Goal: Information Seeking & Learning: Learn about a topic

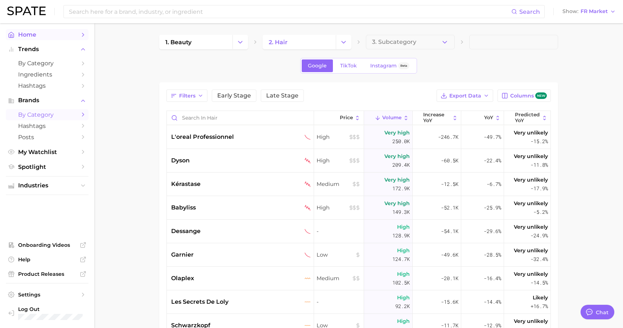
click at [30, 37] on span "Home" at bounding box center [47, 34] width 58 height 7
type textarea "x"
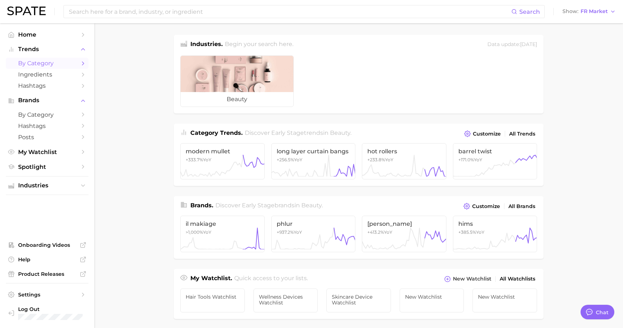
click at [41, 64] on span "by Category" at bounding box center [47, 63] width 58 height 7
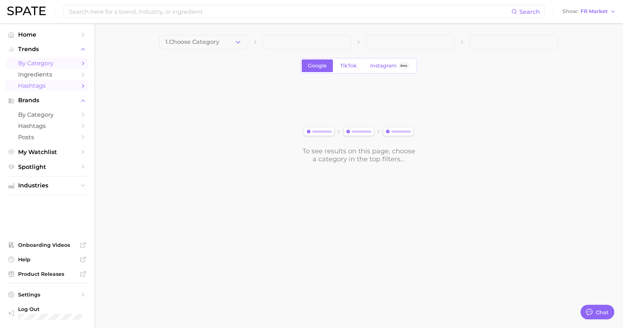
click at [46, 86] on span "Hashtags" at bounding box center [47, 85] width 58 height 7
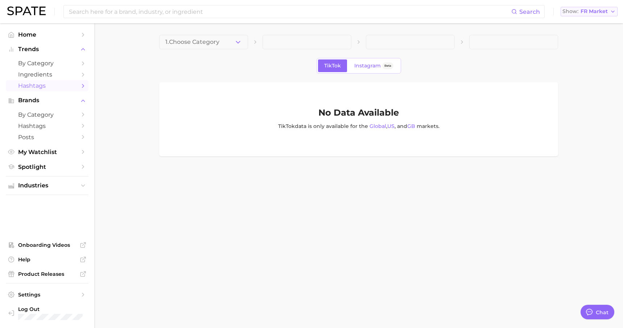
click at [607, 13] on span "FR Market" at bounding box center [594, 11] width 27 height 4
click at [589, 24] on span "United States" at bounding box center [586, 23] width 56 height 6
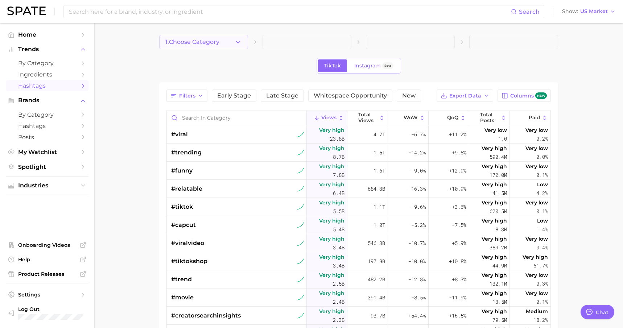
click at [226, 44] on button "1. Choose Category" at bounding box center [203, 42] width 89 height 15
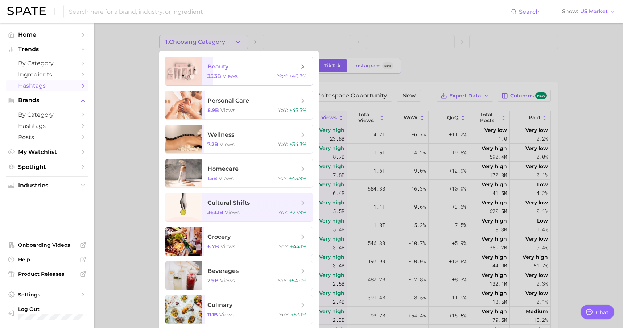
click at [234, 78] on span "views" at bounding box center [230, 76] width 15 height 7
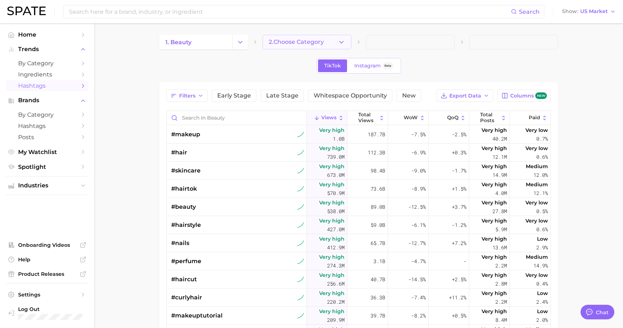
click at [291, 45] on span "2. Choose Category" at bounding box center [296, 42] width 55 height 7
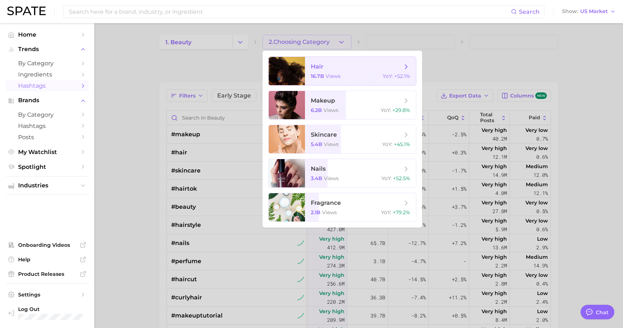
click at [329, 83] on span "hair 16.7b views YoY : +52.1%" at bounding box center [360, 71] width 111 height 28
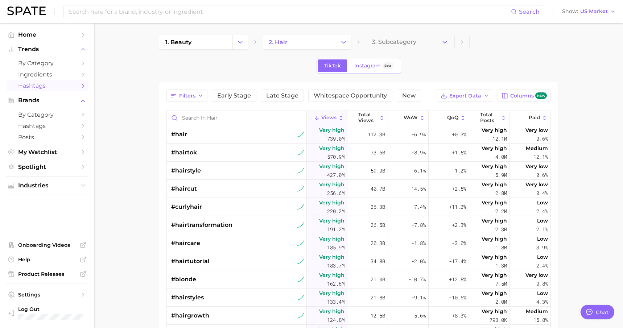
click at [590, 186] on main "1. beauty 2. hair 3. Subcategory TikTok Instagram Beta Filters Early Stage Late…" at bounding box center [358, 252] width 529 height 459
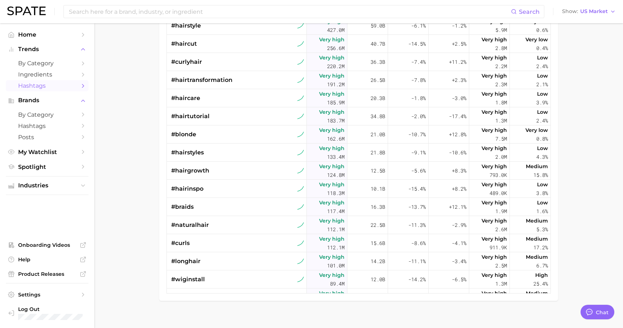
scroll to position [154, 0]
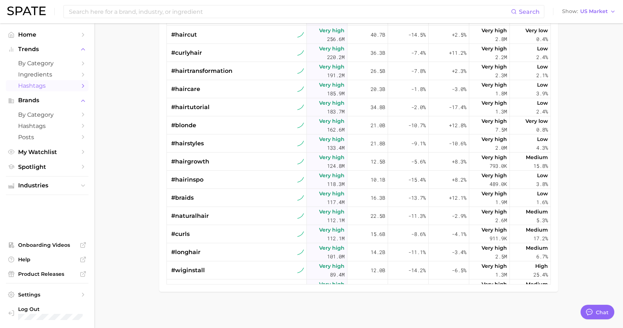
click at [554, 204] on div "Filters Early Stage Late Stage Whitespace Opportunity New Export Data Columns n…" at bounding box center [358, 110] width 399 height 364
click at [251, 267] on div "#wiginstall" at bounding box center [237, 271] width 133 height 18
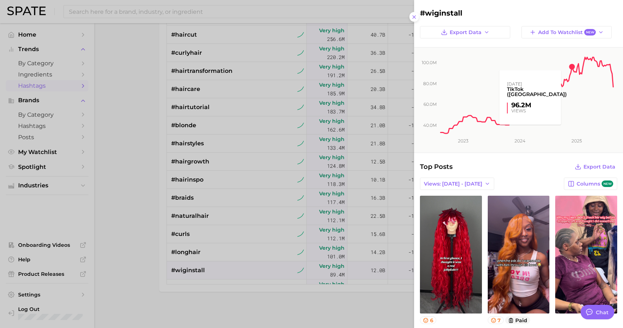
scroll to position [0, 0]
click at [134, 185] on div at bounding box center [311, 164] width 623 height 328
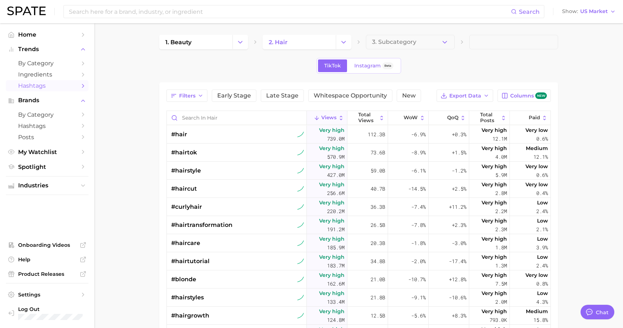
click at [283, 108] on div "Filters Early Stage Late Stage Whitespace Opportunity New Export Data Columns n…" at bounding box center [359, 264] width 385 height 349
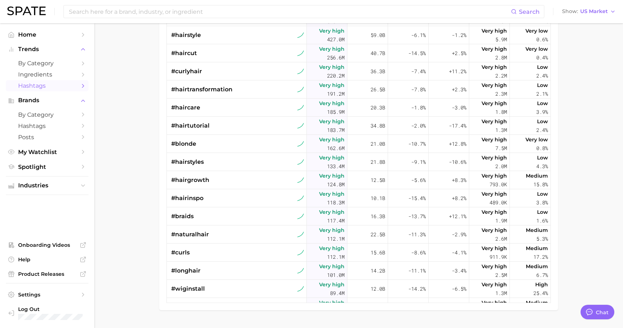
scroll to position [145, 0]
